Goal: Information Seeking & Learning: Learn about a topic

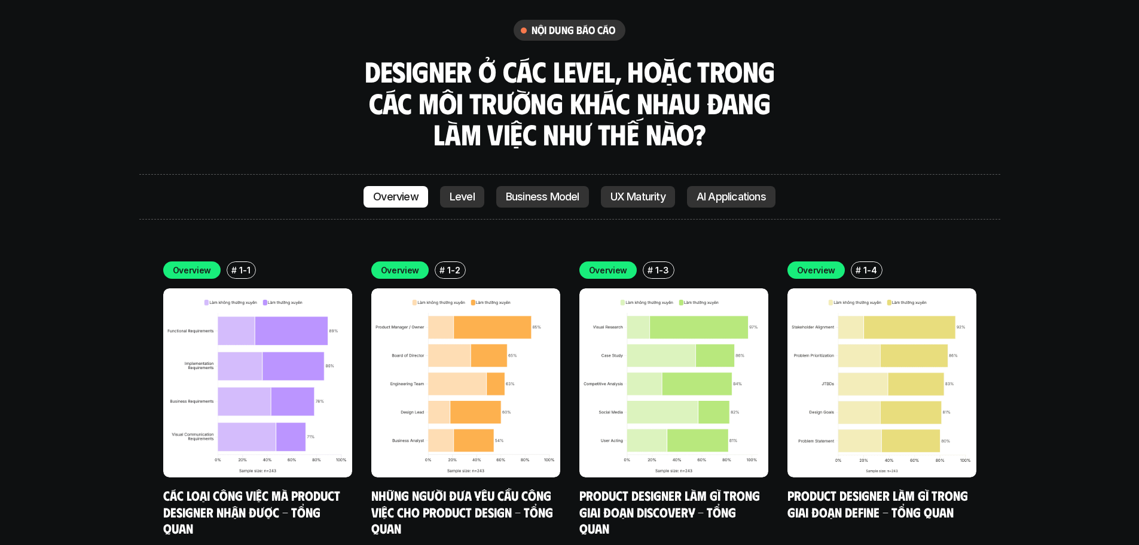
scroll to position [3467, 0]
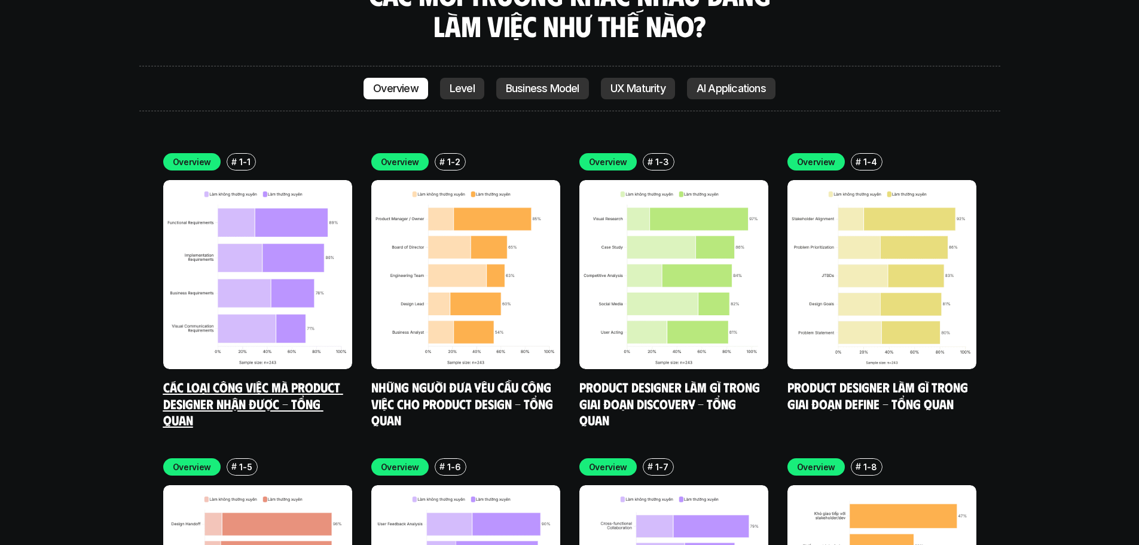
click at [270, 192] on img at bounding box center [257, 274] width 189 height 189
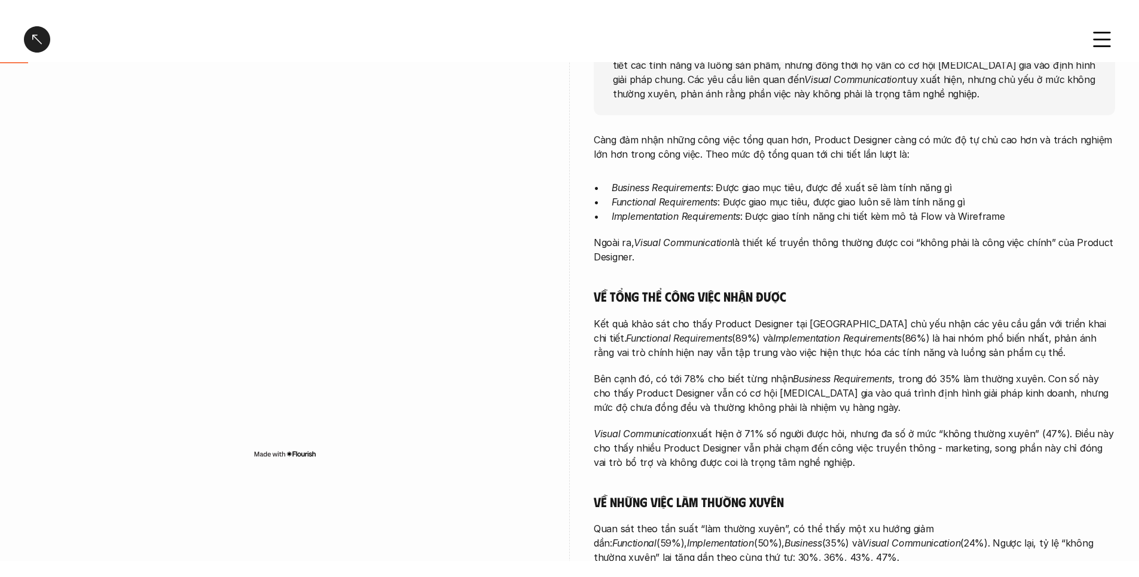
scroll to position [299, 0]
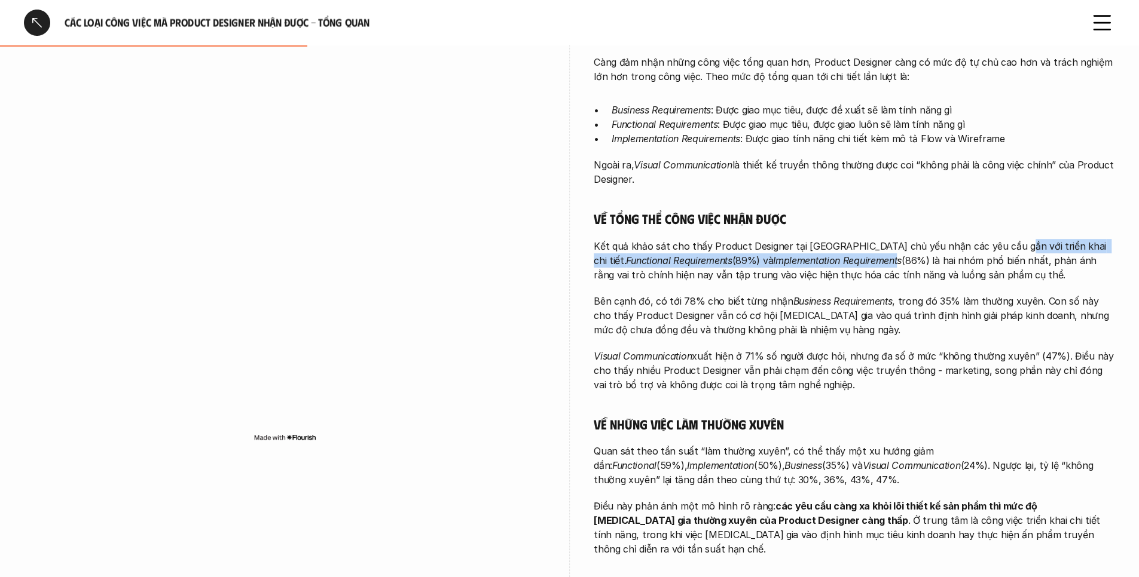
drag, startPoint x: 880, startPoint y: 260, endPoint x: 1002, endPoint y: 252, distance: 122.2
click at [1002, 252] on p "Kết quả khảo sát cho thấy Product Designer tại [GEOGRAPHIC_DATA] chủ yếu nhận c…" at bounding box center [854, 260] width 521 height 43
drag, startPoint x: 1027, startPoint y: 290, endPoint x: 1023, endPoint y: 295, distance: 6.8
click at [1026, 290] on div "Càng đảm nhận những công việc tổng quan hơn, Product Designer càng có mức độ tự…" at bounding box center [854, 306] width 521 height 502
drag, startPoint x: 33, startPoint y: 23, endPoint x: 40, endPoint y: 32, distance: 11.6
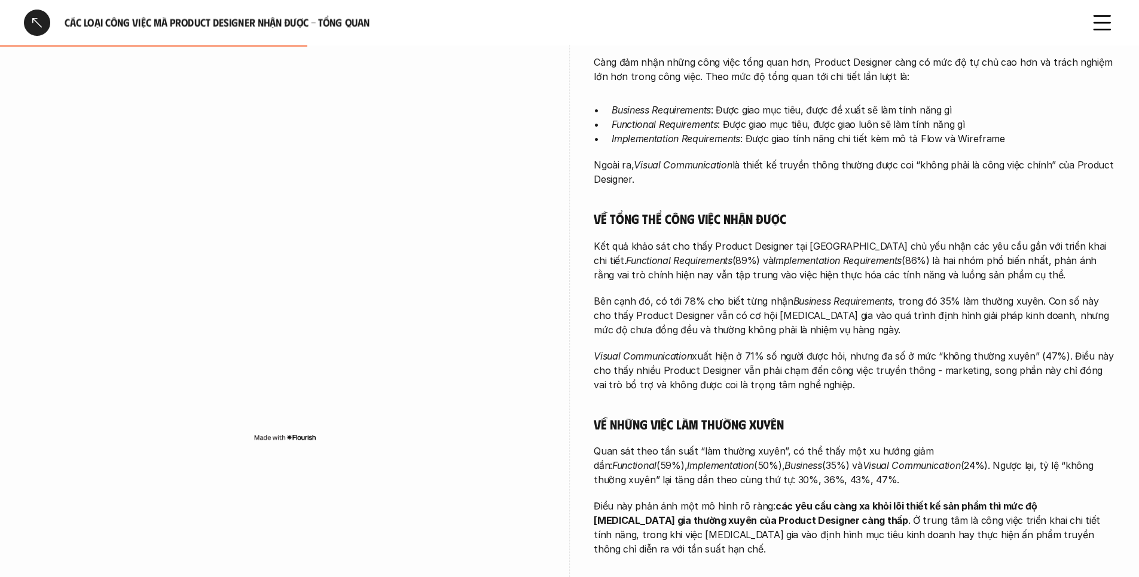
click at [33, 23] on div at bounding box center [37, 23] width 26 height 26
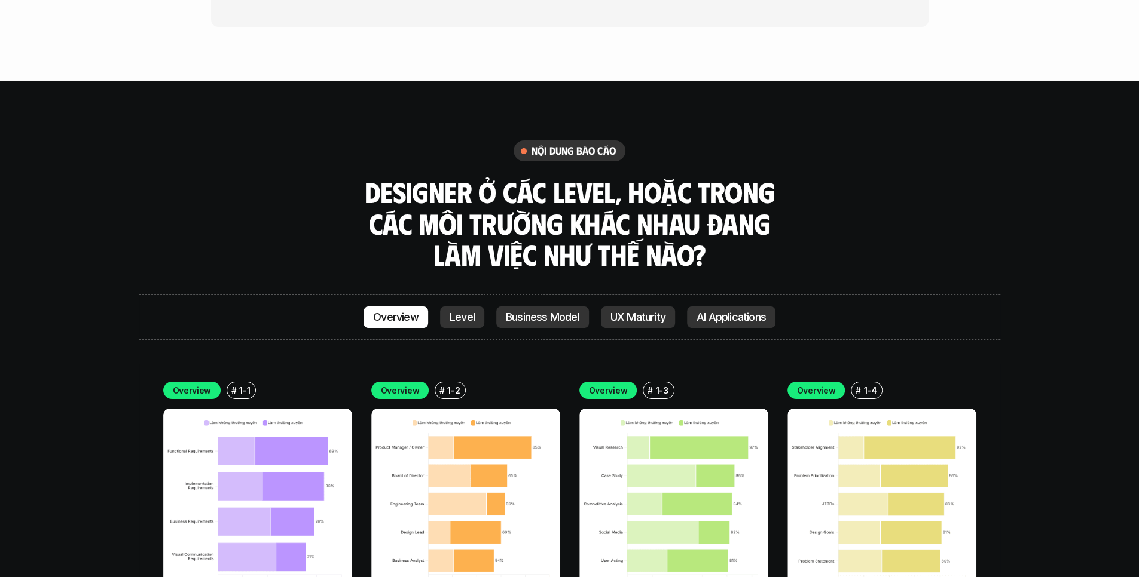
scroll to position [3407, 0]
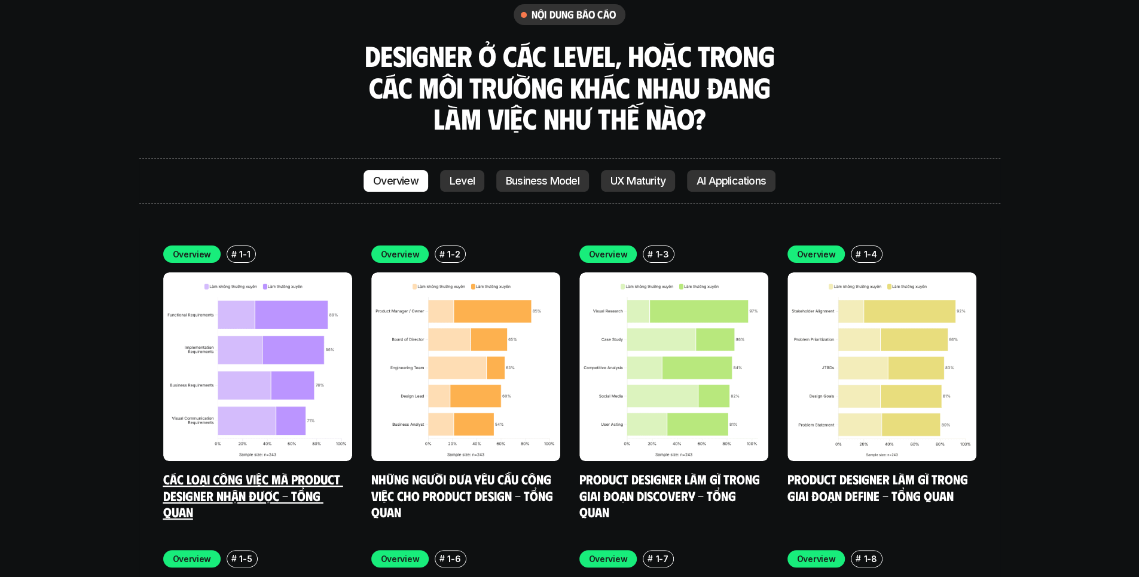
click at [254, 331] on img at bounding box center [257, 367] width 189 height 189
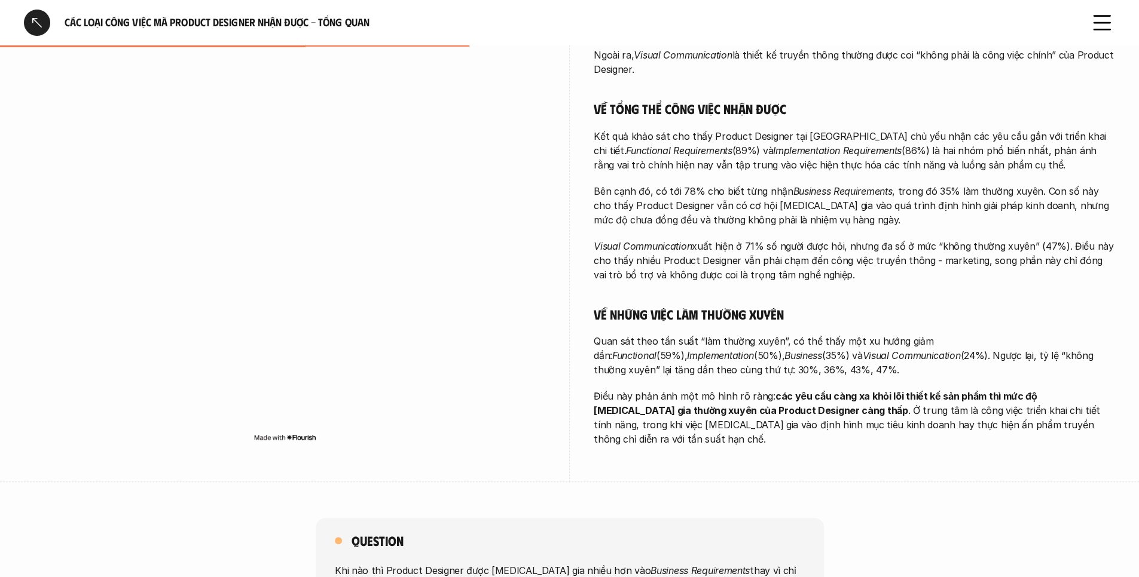
scroll to position [418, 0]
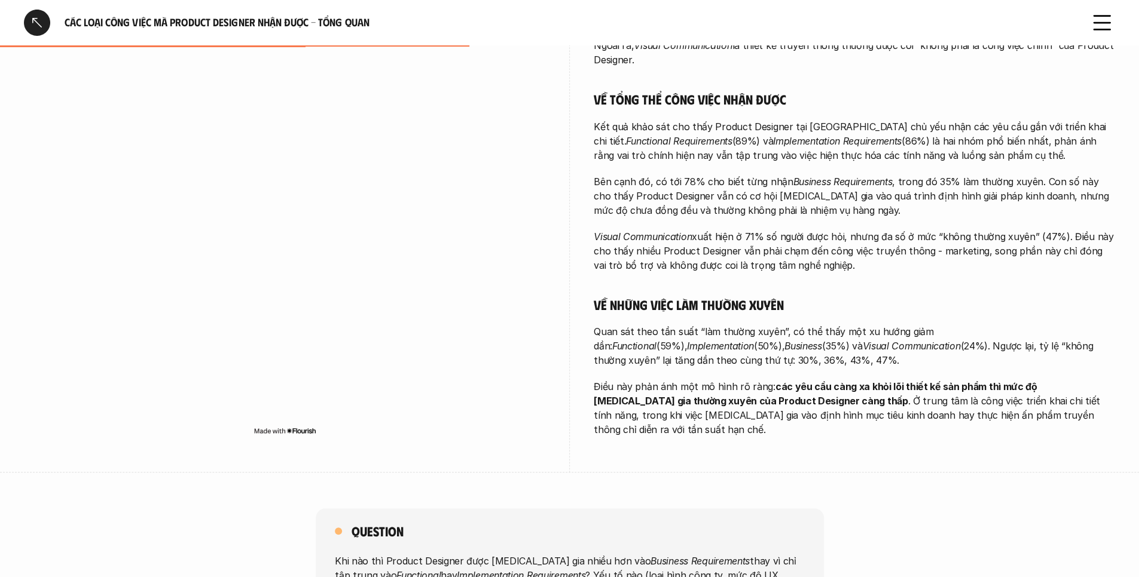
click at [656, 340] on em "Functional" at bounding box center [634, 346] width 44 height 12
copy p "Functional"
click at [959, 120] on p "Kết quả khảo sát cho thấy Product Designer tại [GEOGRAPHIC_DATA] chủ yếu nhận c…" at bounding box center [854, 141] width 521 height 43
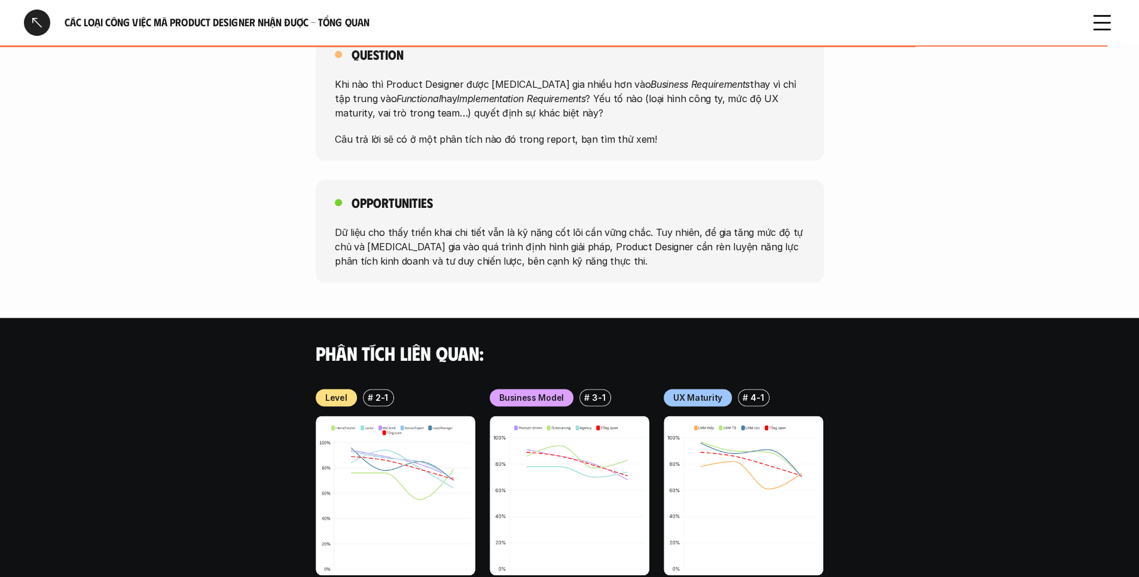
scroll to position [897, 0]
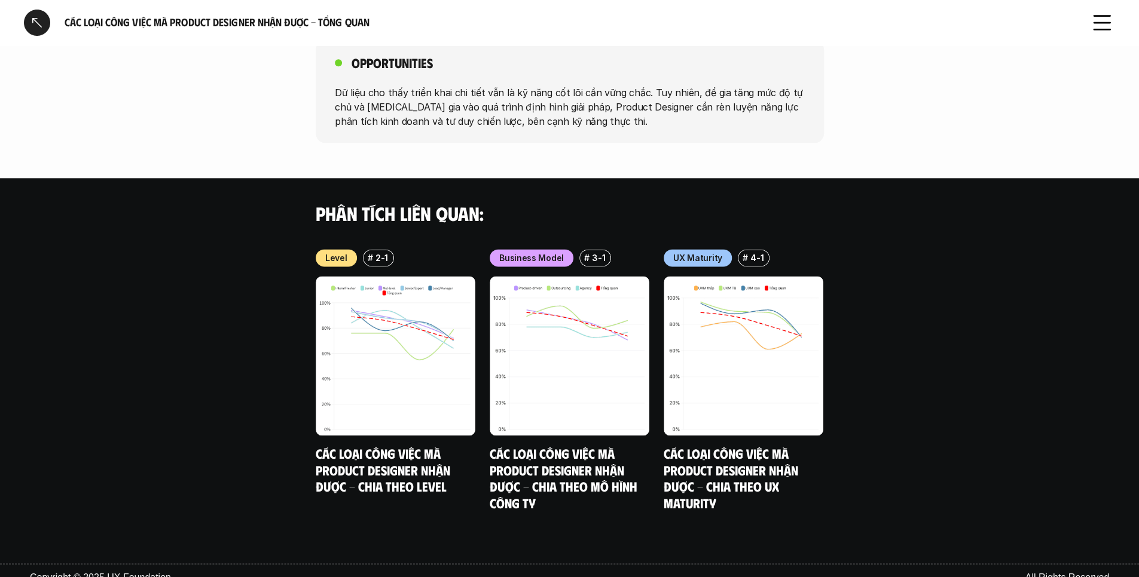
scroll to position [3531, 0]
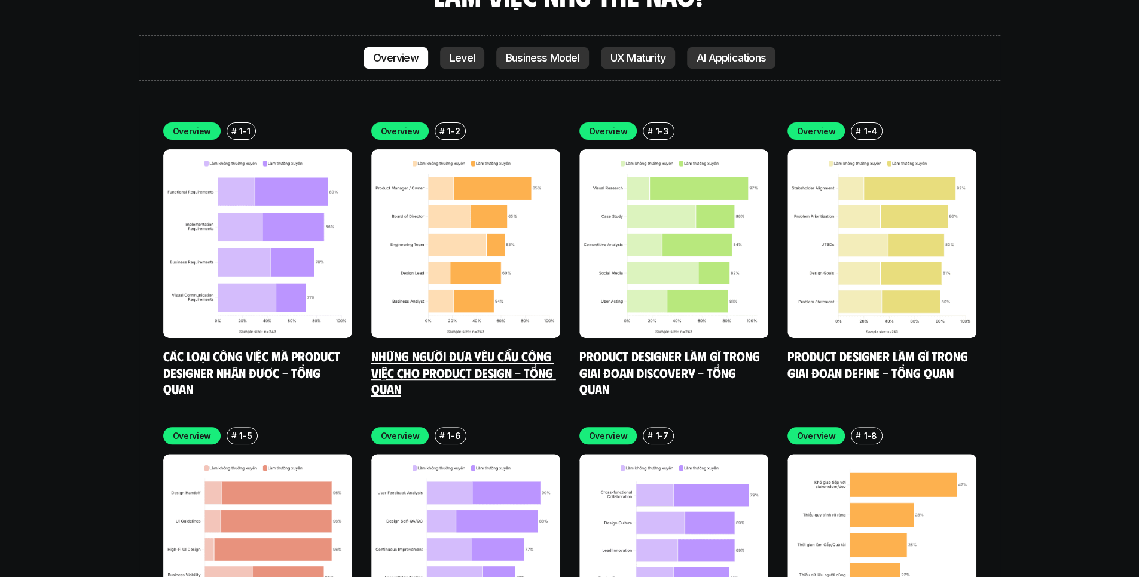
click at [473, 172] on img at bounding box center [465, 243] width 189 height 189
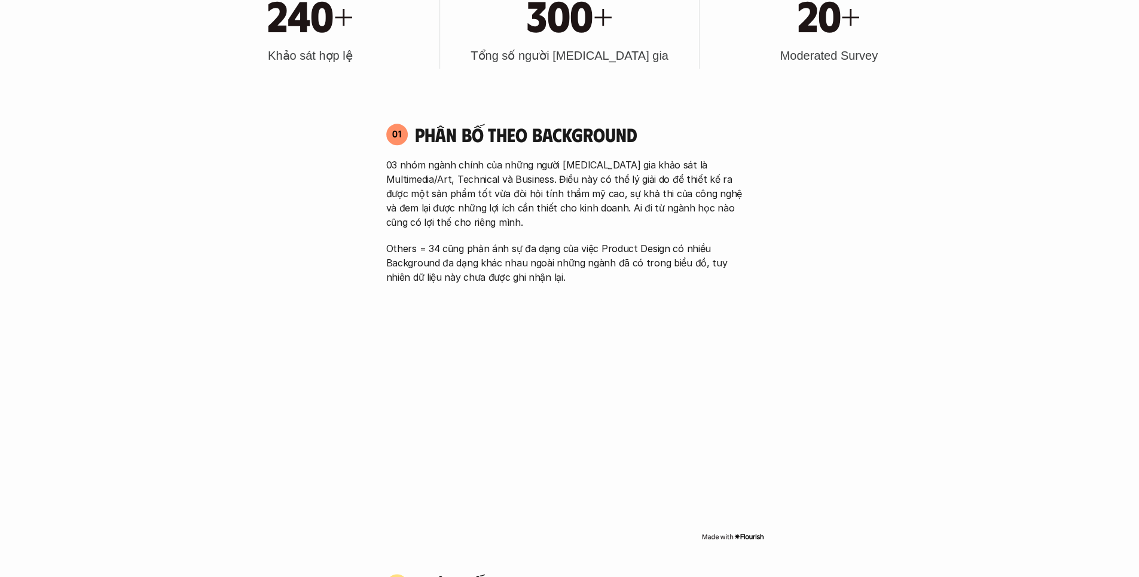
scroll to position [3531, 0]
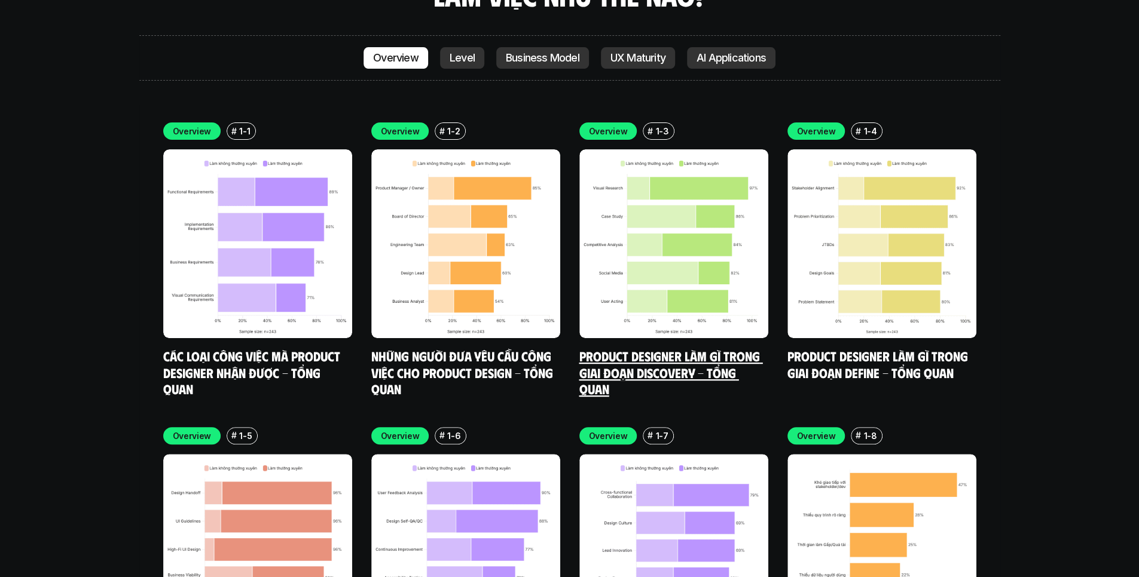
click at [689, 182] on img at bounding box center [673, 243] width 189 height 189
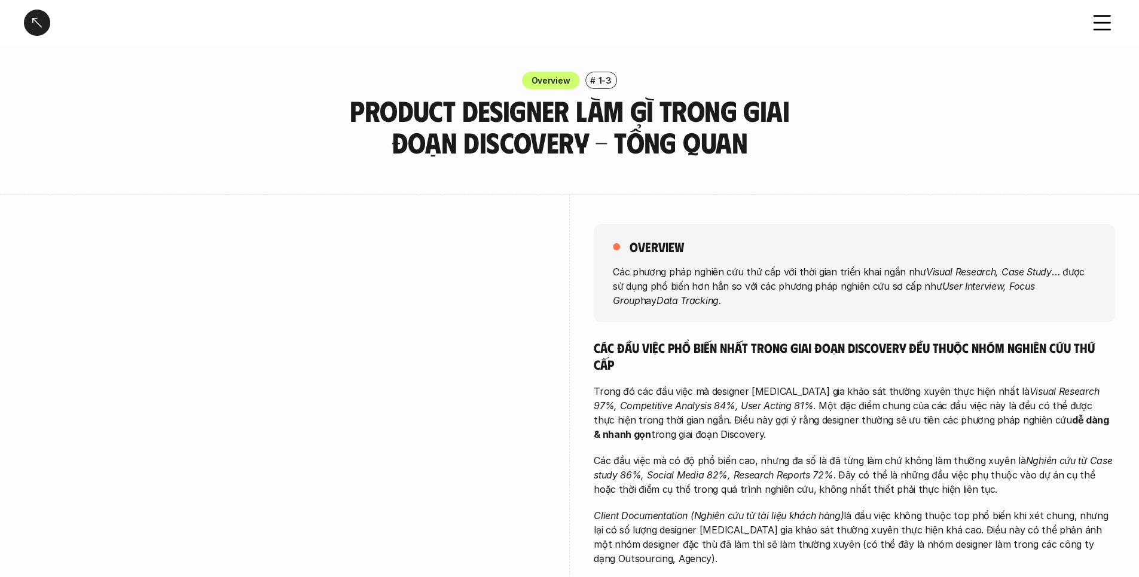
click at [246, 205] on div at bounding box center [284, 413] width 521 height 438
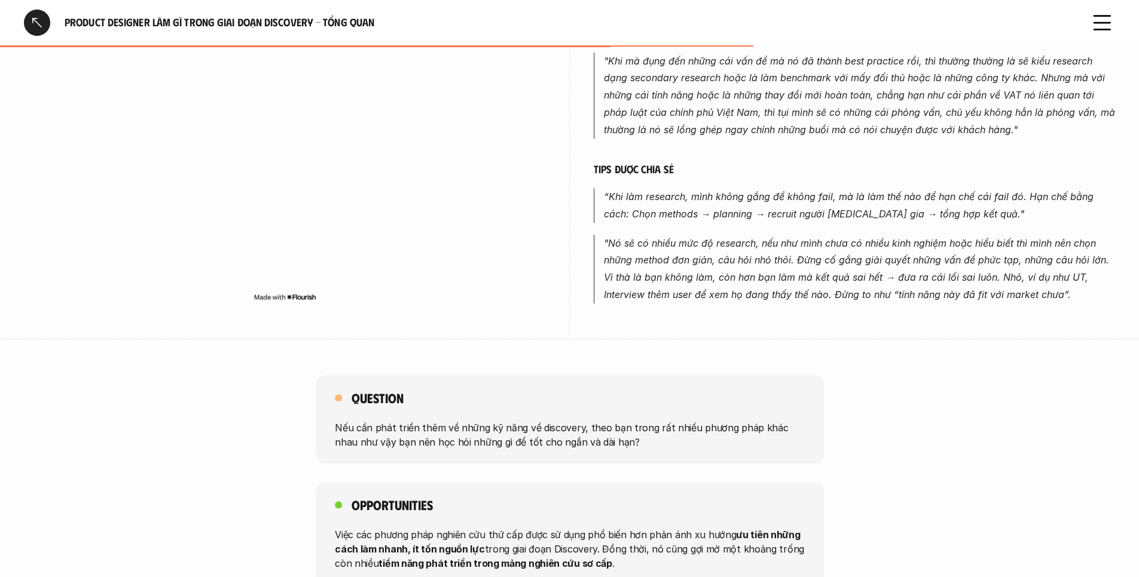
drag, startPoint x: 400, startPoint y: 326, endPoint x: 372, endPoint y: 323, distance: 28.2
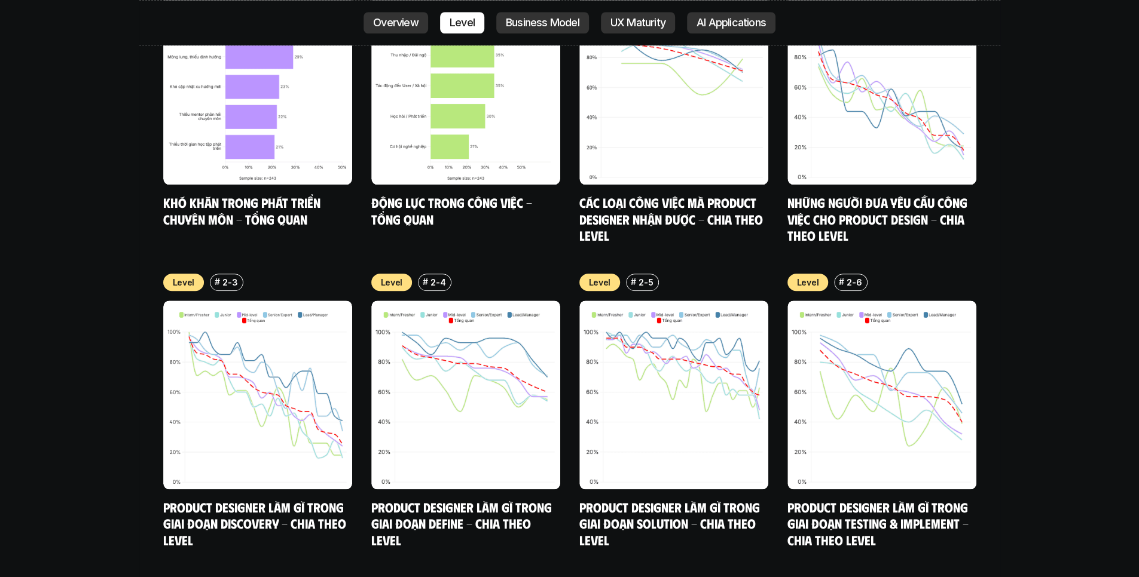
scroll to position [4427, 0]
